Goal: Task Accomplishment & Management: Complete application form

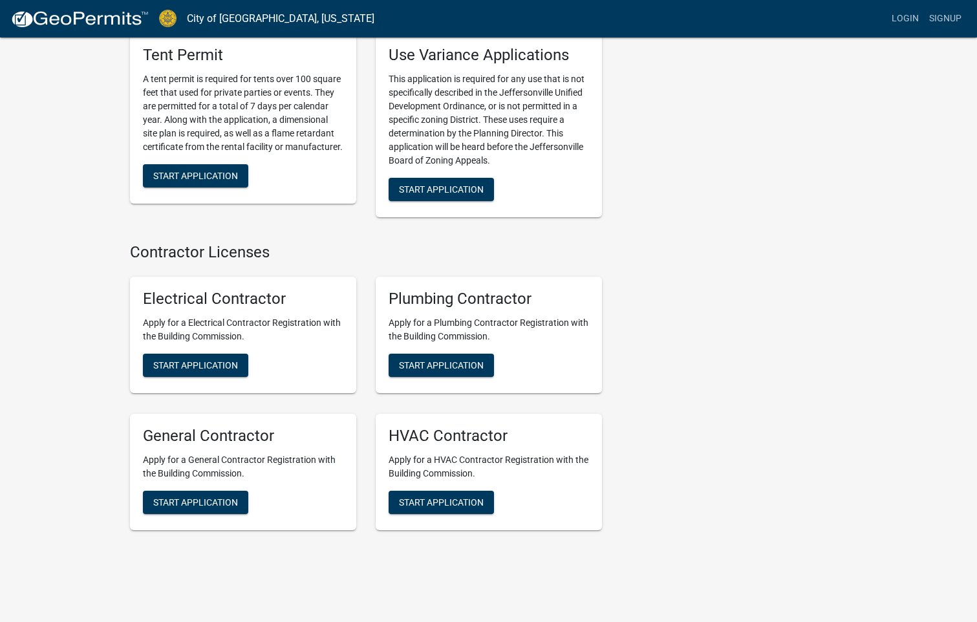
scroll to position [2524, 0]
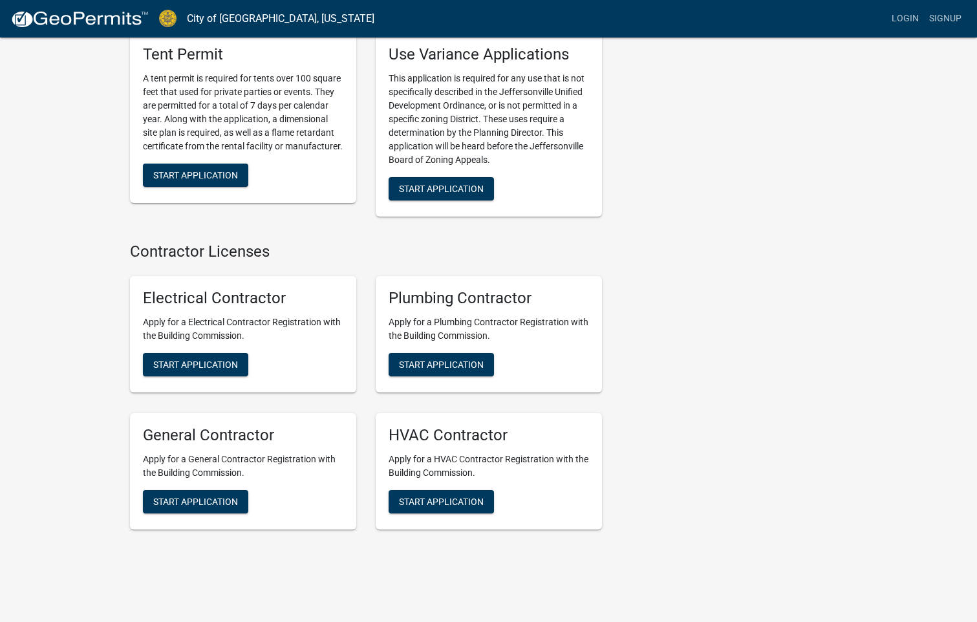
drag, startPoint x: 683, startPoint y: 390, endPoint x: 694, endPoint y: 388, distance: 11.8
drag, startPoint x: 694, startPoint y: 388, endPoint x: 681, endPoint y: 401, distance: 17.8
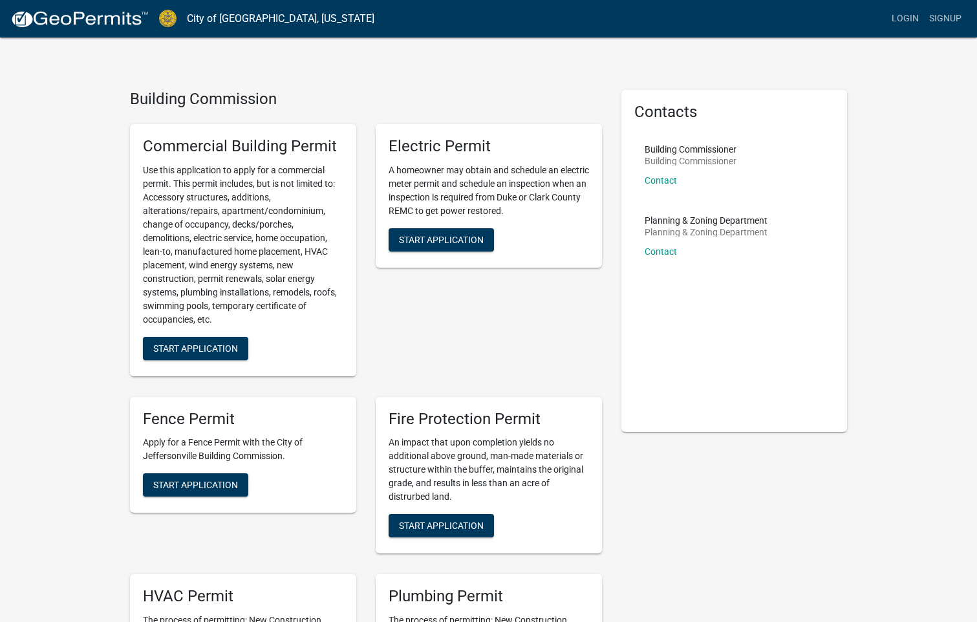
scroll to position [0, 0]
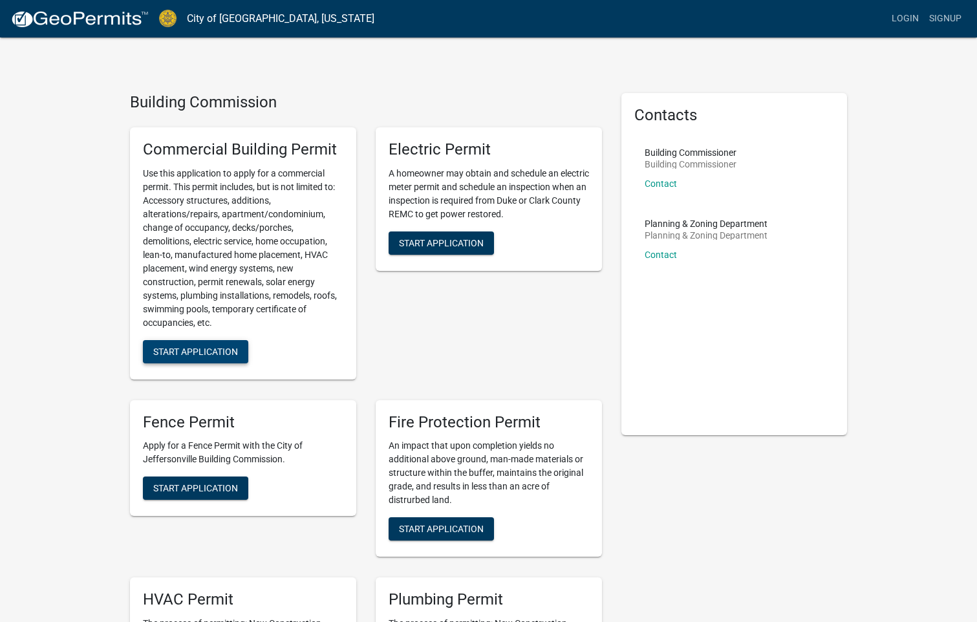
click at [184, 357] on button "Start Application" at bounding box center [195, 351] width 105 height 23
